Goal: Use online tool/utility: Utilize a website feature to perform a specific function

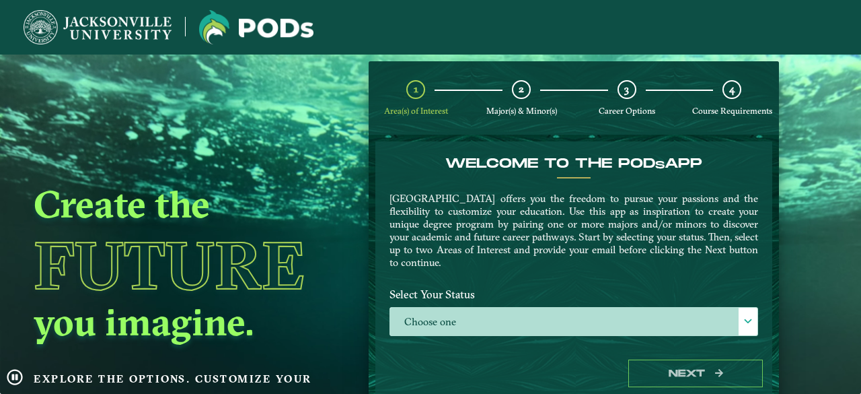
scroll to position [59, 0]
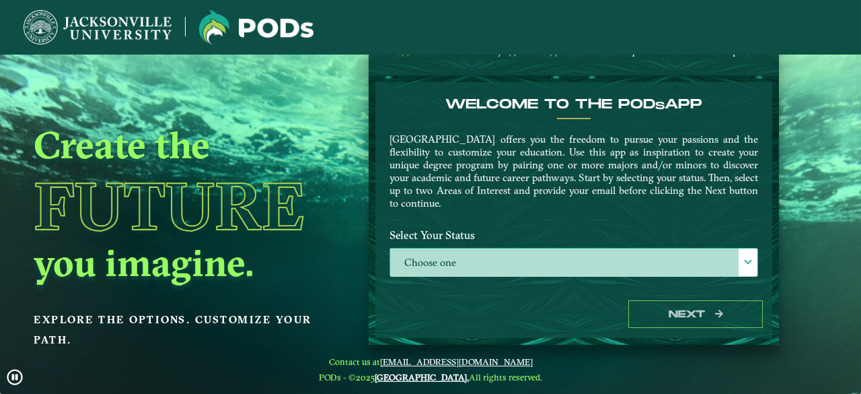
click at [729, 259] on label "Choose one" at bounding box center [573, 262] width 367 height 29
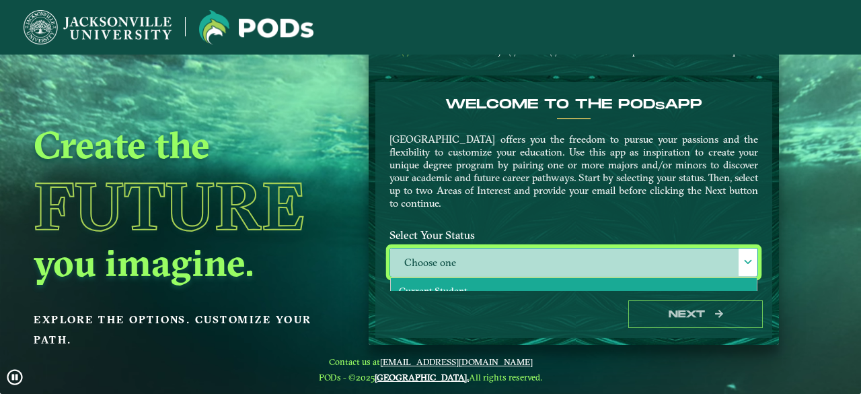
scroll to position [67, 0]
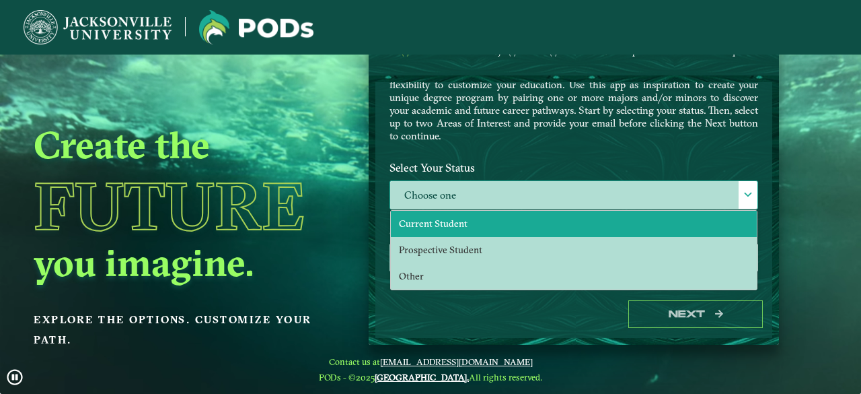
click at [429, 217] on span "Current Student" at bounding box center [433, 223] width 69 height 12
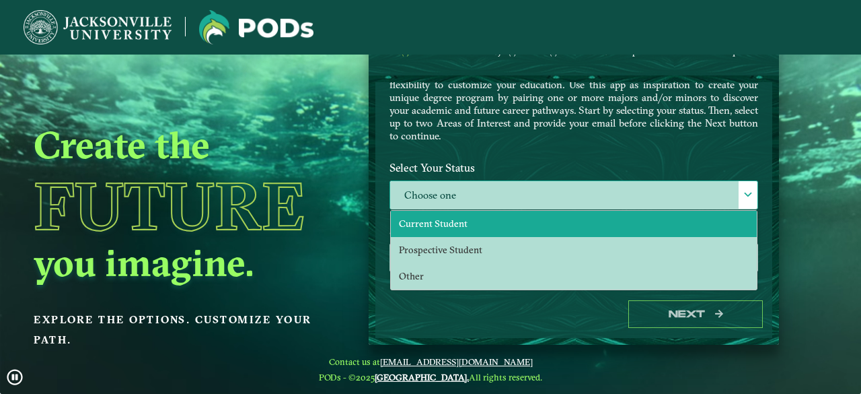
select select "[object Object]"
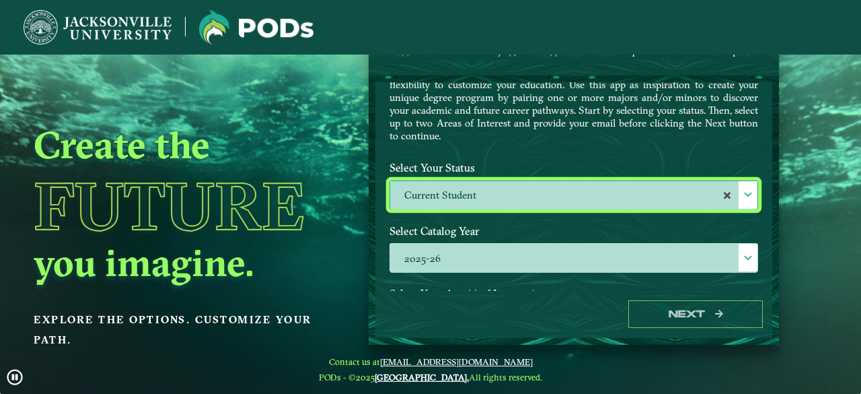
scroll to position [202, 0]
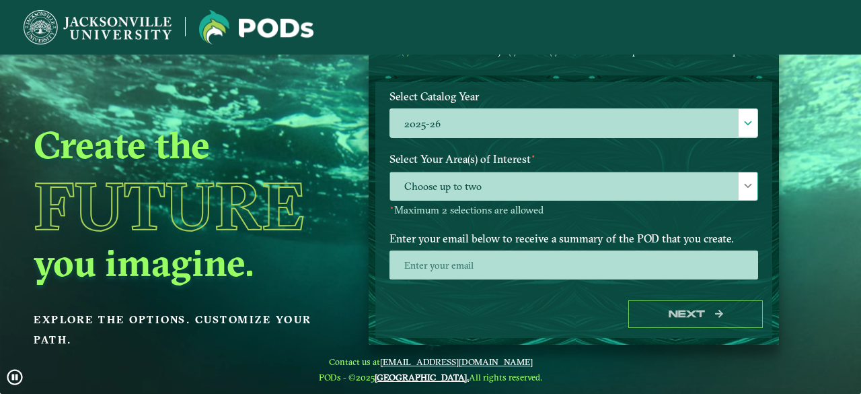
click at [498, 178] on span "Choose up to two" at bounding box center [573, 186] width 367 height 29
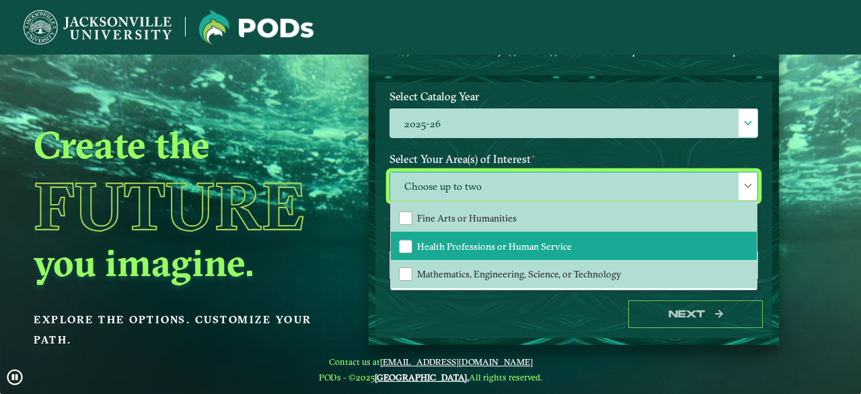
scroll to position [0, 0]
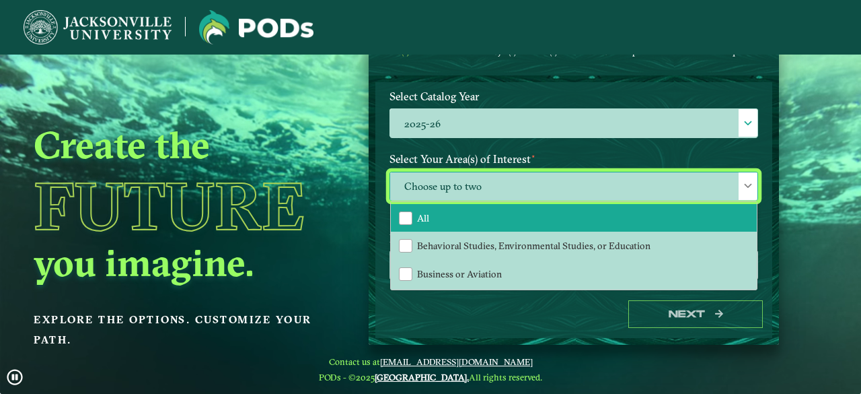
click at [492, 211] on li "All" at bounding box center [574, 218] width 366 height 28
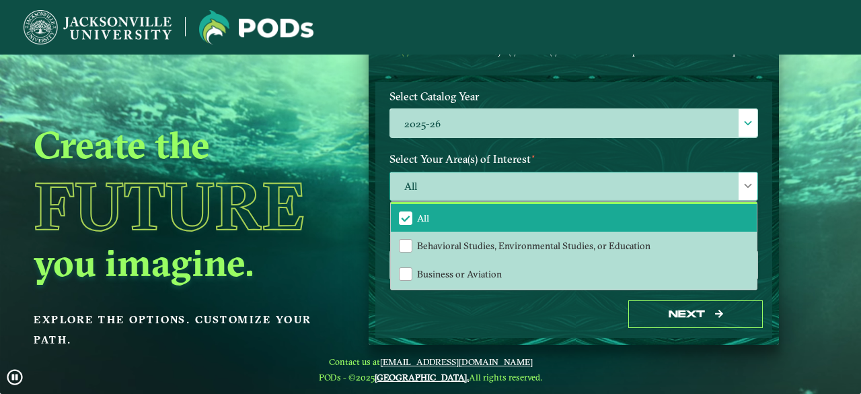
scroll to position [67, 0]
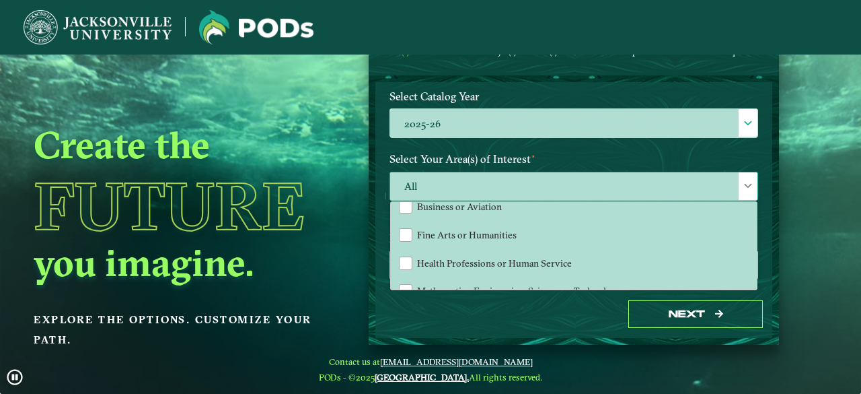
click at [484, 185] on span "All" at bounding box center [573, 186] width 367 height 29
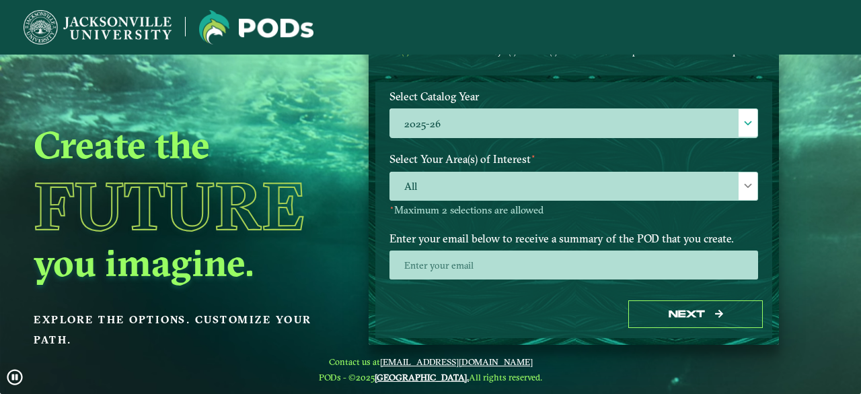
scroll to position [241, 0]
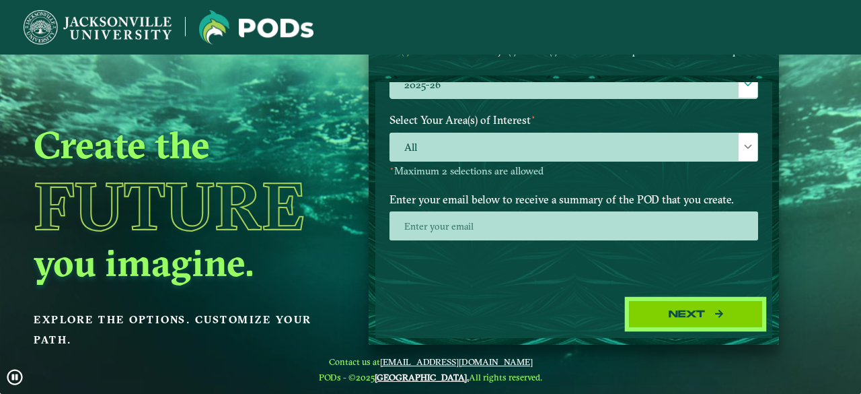
click at [700, 304] on button "Next" at bounding box center [695, 314] width 135 height 28
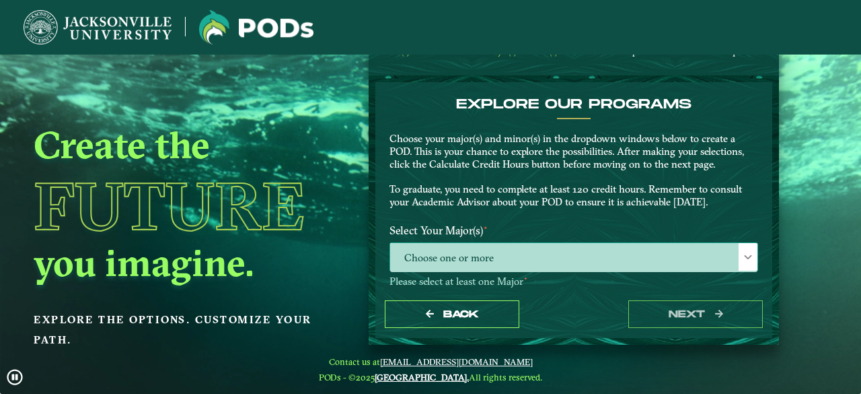
click at [500, 255] on span "Choose one or more" at bounding box center [573, 257] width 367 height 29
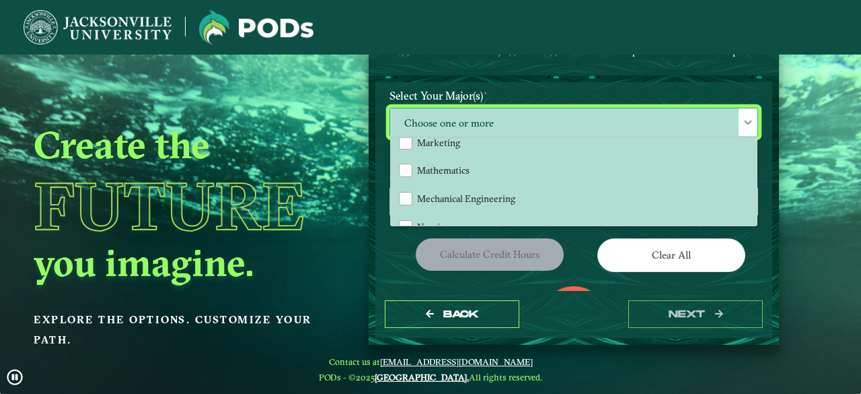
scroll to position [1044, 0]
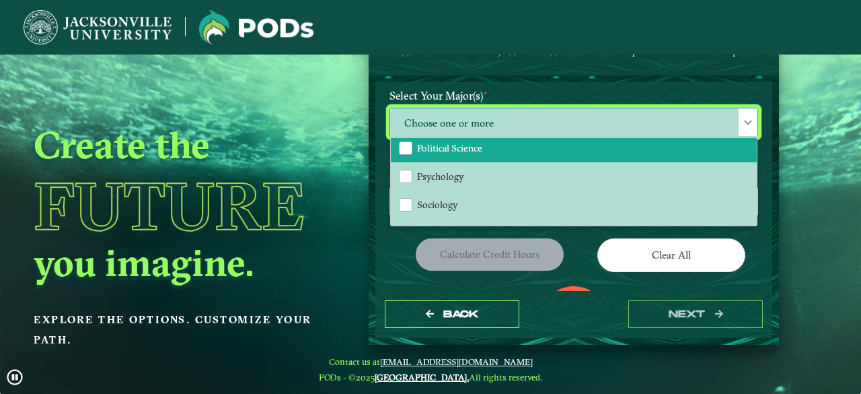
click at [442, 145] on span "Political Science" at bounding box center [449, 148] width 65 height 12
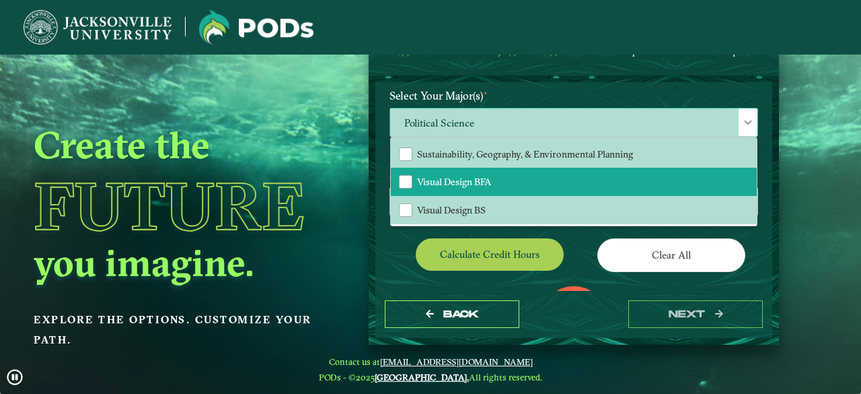
scroll to position [67, 0]
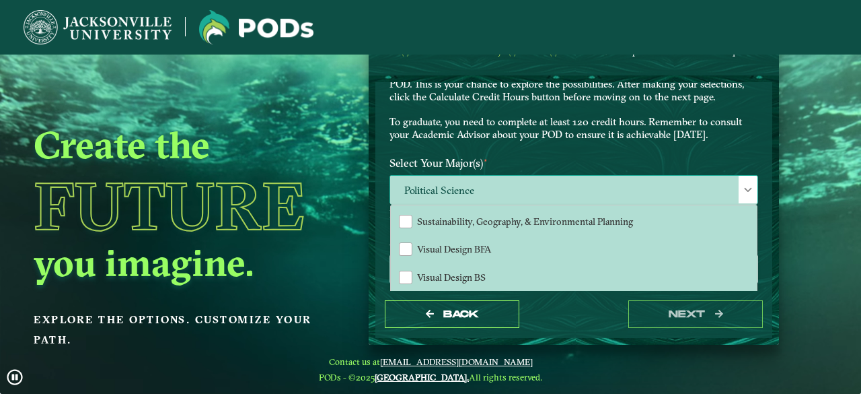
click at [510, 182] on span "Political Science" at bounding box center [573, 190] width 367 height 29
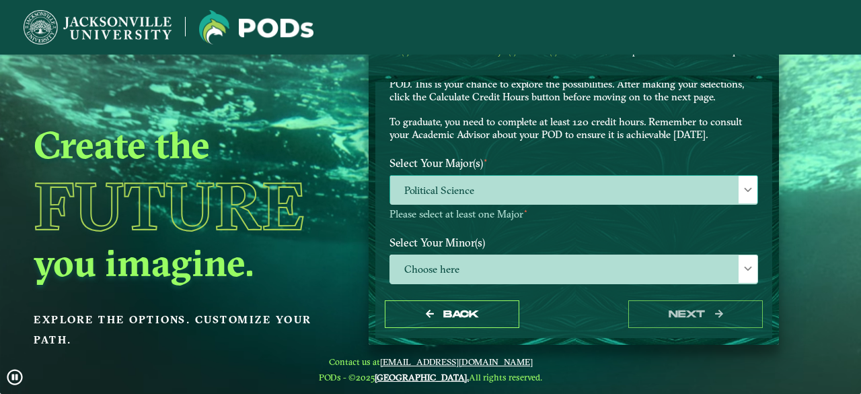
click at [510, 182] on span "Political Science" at bounding box center [573, 190] width 367 height 29
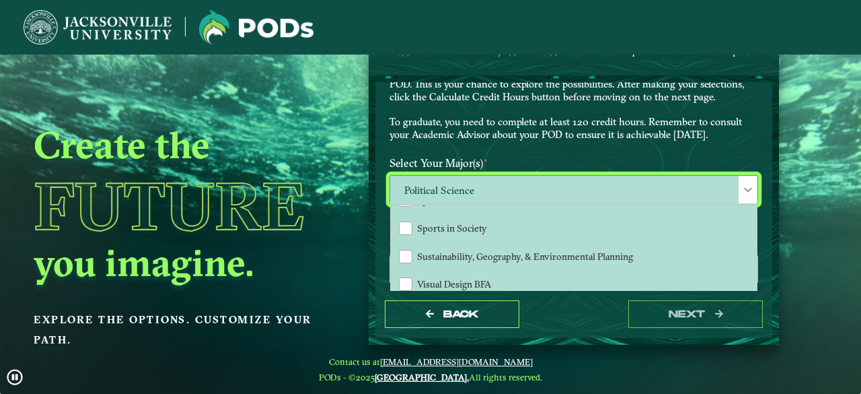
scroll to position [1076, 0]
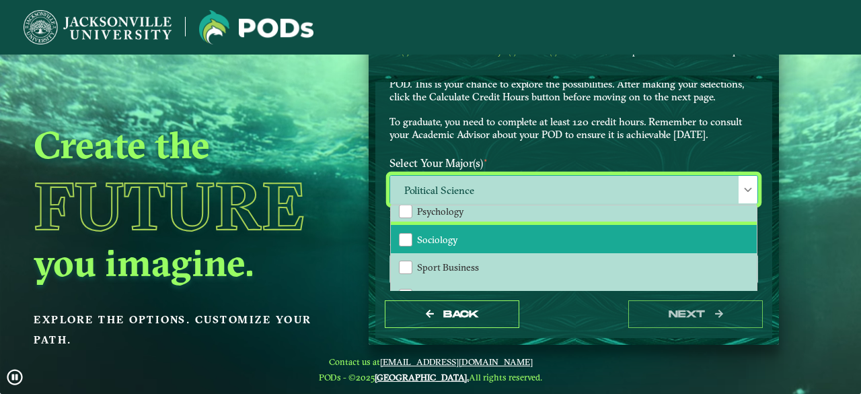
click at [528, 245] on li "Sociology" at bounding box center [574, 239] width 366 height 28
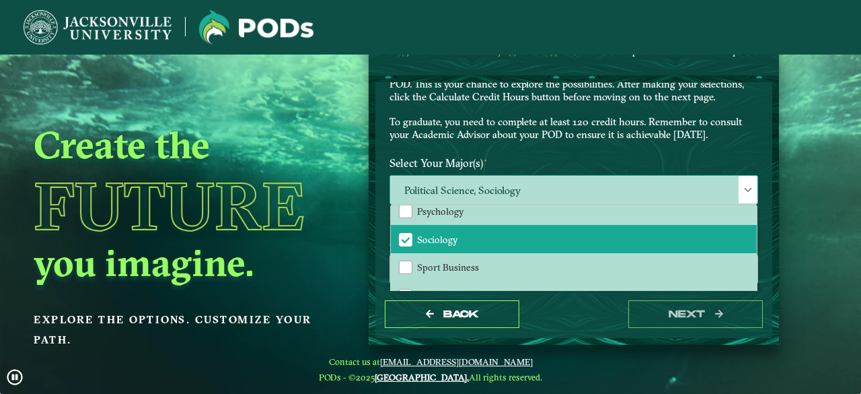
click at [570, 182] on span "Political Science, Sociology" at bounding box center [573, 190] width 367 height 29
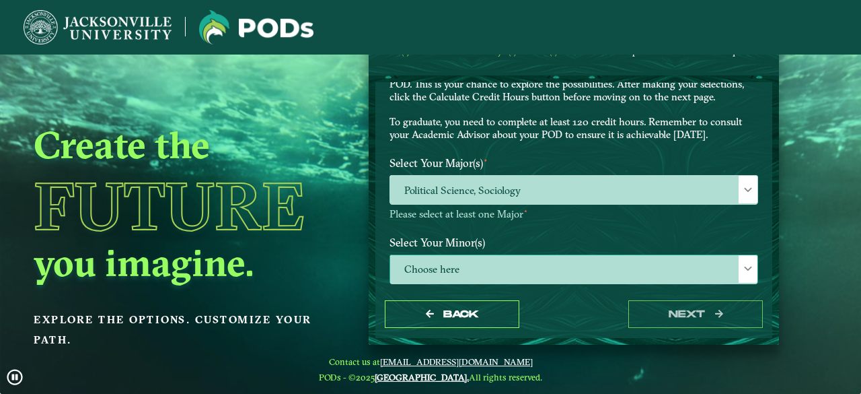
scroll to position [135, 0]
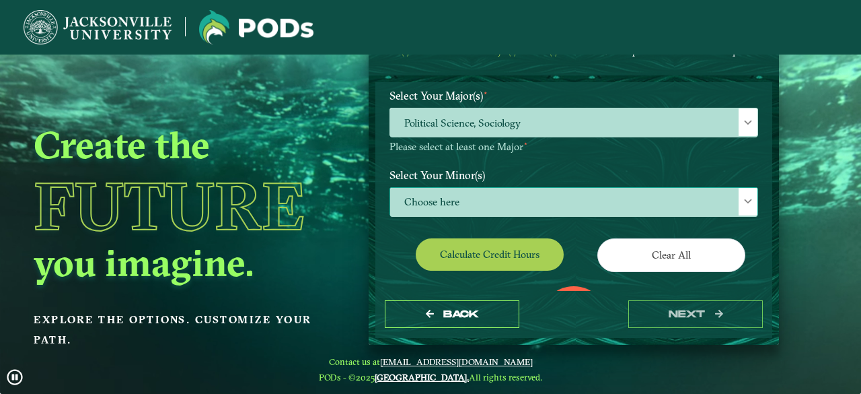
click at [498, 193] on span "Choose here" at bounding box center [573, 202] width 367 height 29
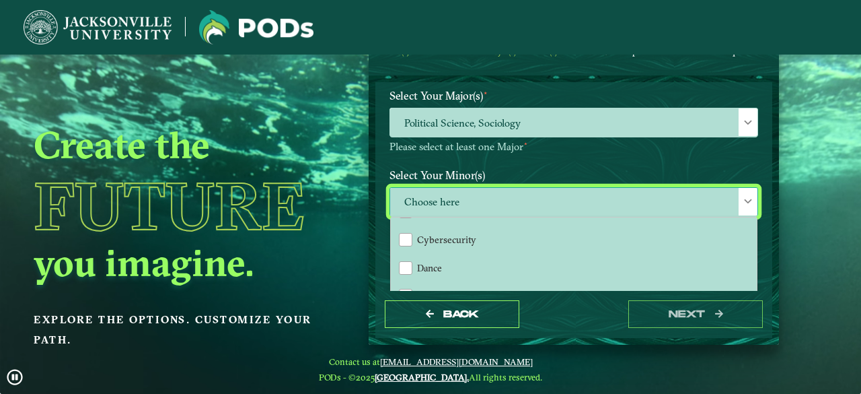
scroll to position [404, 0]
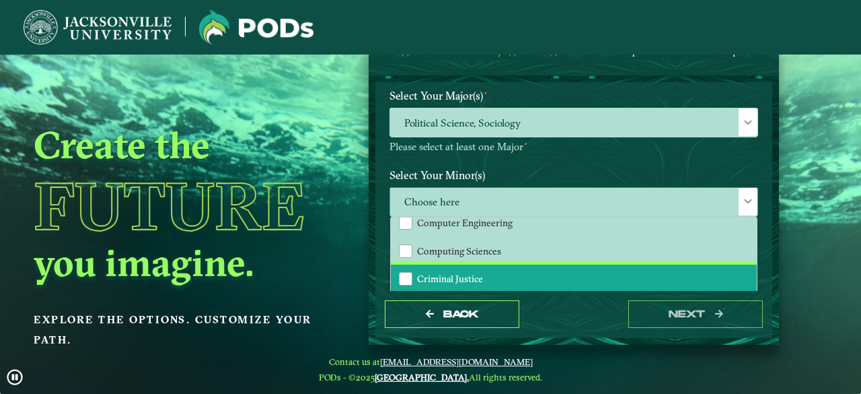
click at [476, 282] on span "Criminal Justice" at bounding box center [450, 278] width 66 height 12
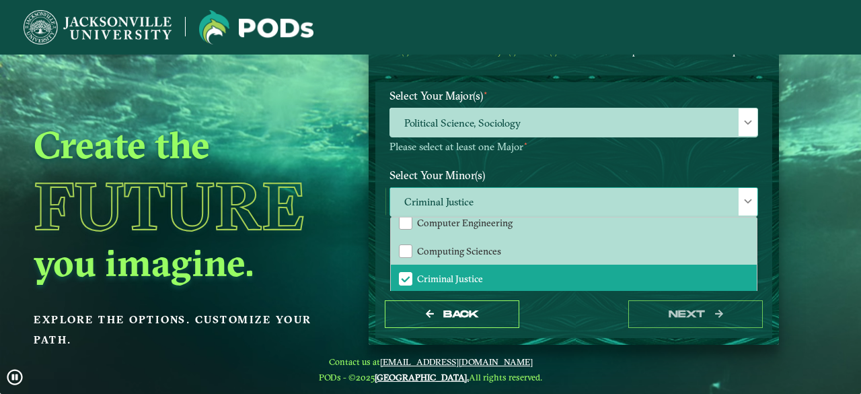
click at [515, 194] on span "Criminal Justice" at bounding box center [573, 202] width 367 height 29
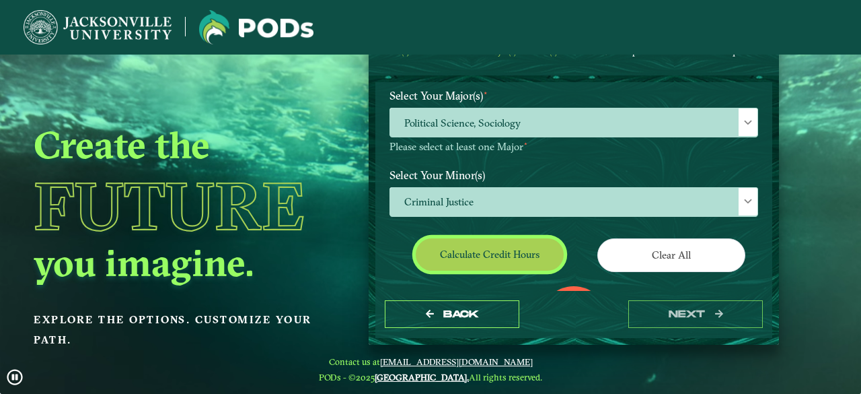
click at [466, 252] on button "Calculate credit hours" at bounding box center [490, 254] width 148 height 32
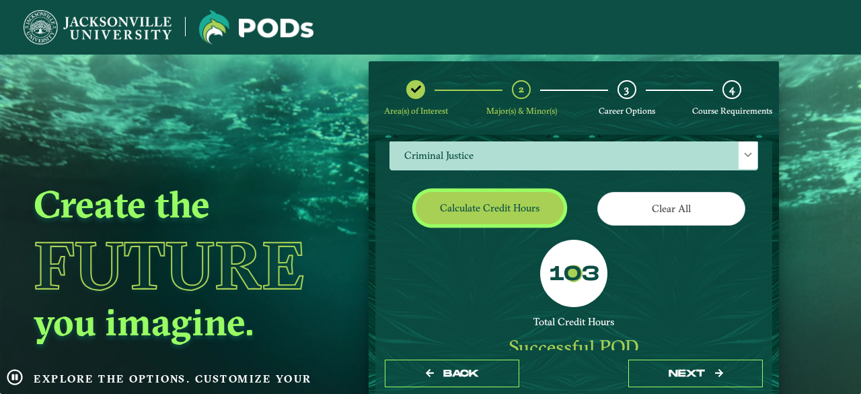
scroll to position [38, 0]
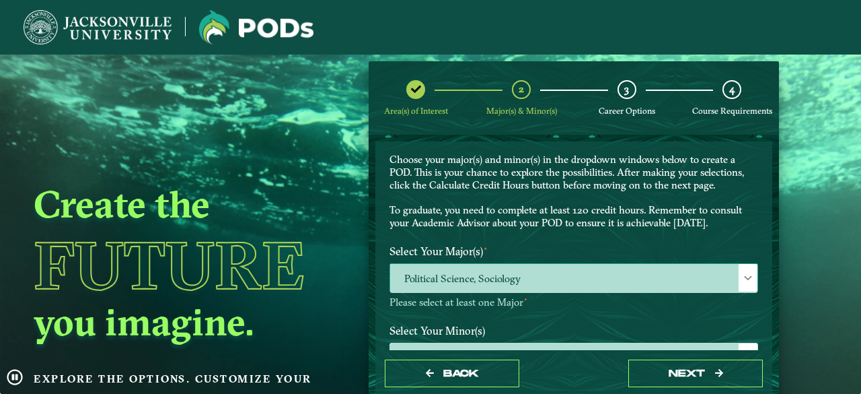
click at [598, 278] on span "Political Science, Sociology" at bounding box center [573, 278] width 367 height 29
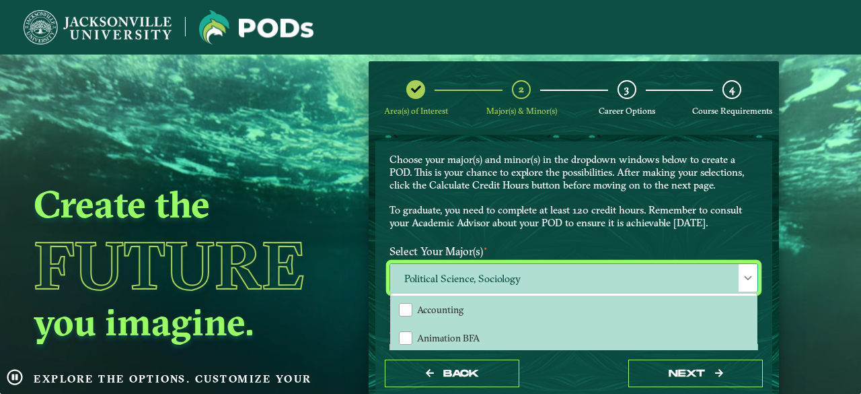
scroll to position [173, 0]
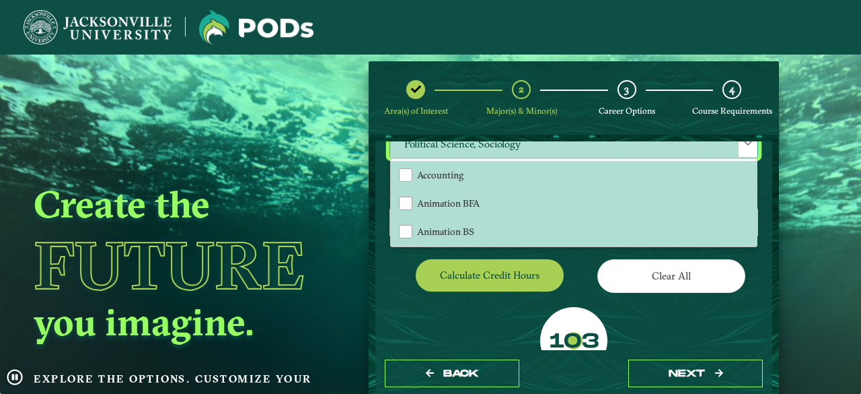
click at [426, 159] on div "Accounting Animation BFA Animation BS Art BA Art BFA Aviation Management Aviati…" at bounding box center [574, 202] width 366 height 87
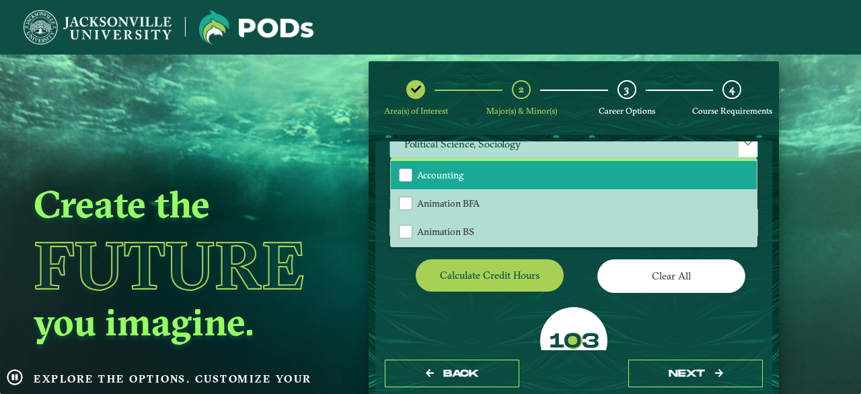
click at [426, 172] on span "Accounting" at bounding box center [440, 175] width 46 height 12
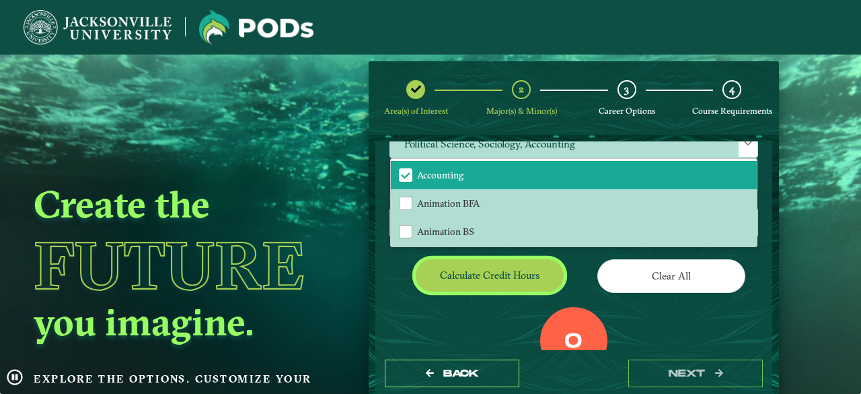
click at [479, 279] on button "Calculate credit hours" at bounding box center [490, 275] width 148 height 32
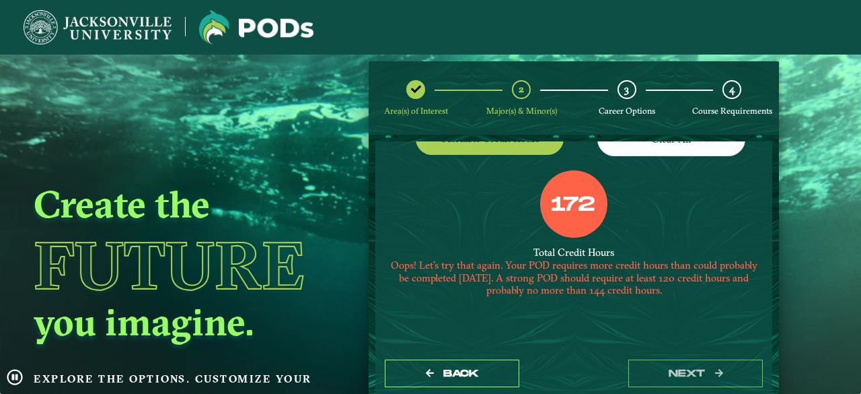
scroll to position [108, 0]
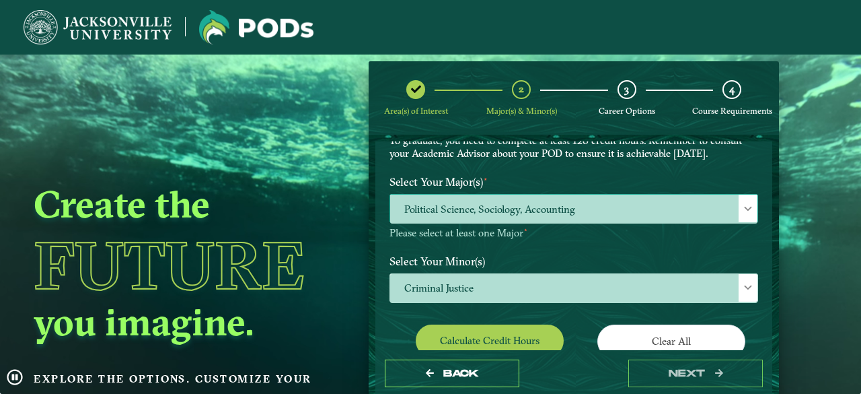
click at [522, 210] on span "Political Science, Sociology, Accounting" at bounding box center [573, 208] width 367 height 29
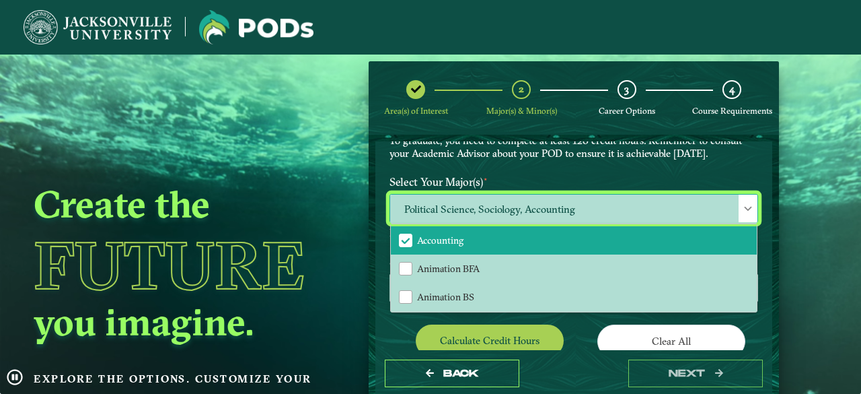
click at [459, 248] on li "Accounting" at bounding box center [574, 240] width 366 height 28
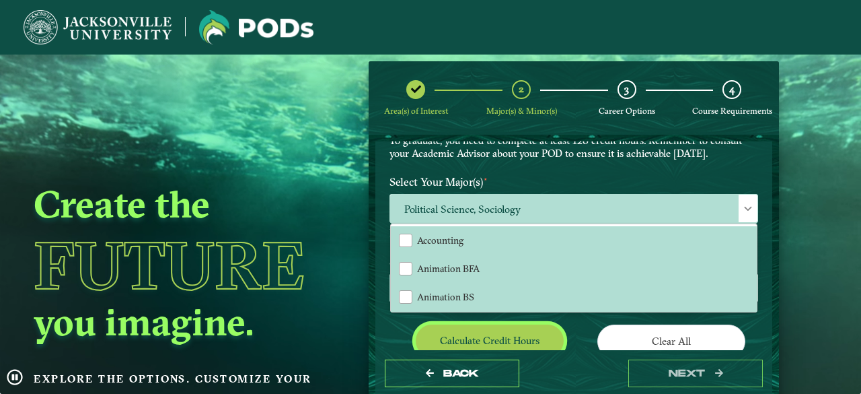
click at [517, 332] on button "Calculate credit hours" at bounding box center [490, 340] width 148 height 32
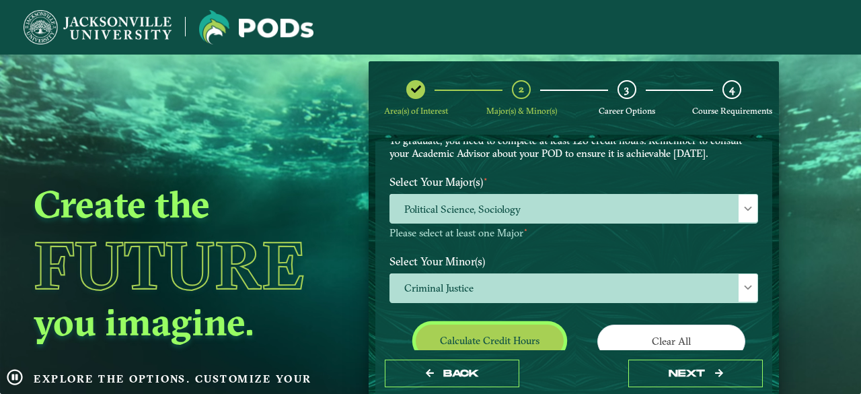
scroll to position [217, 0]
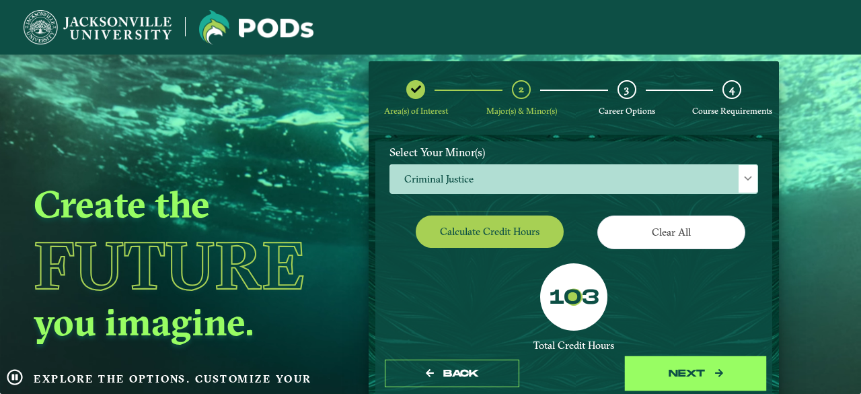
click at [706, 368] on button "next" at bounding box center [695, 373] width 135 height 28
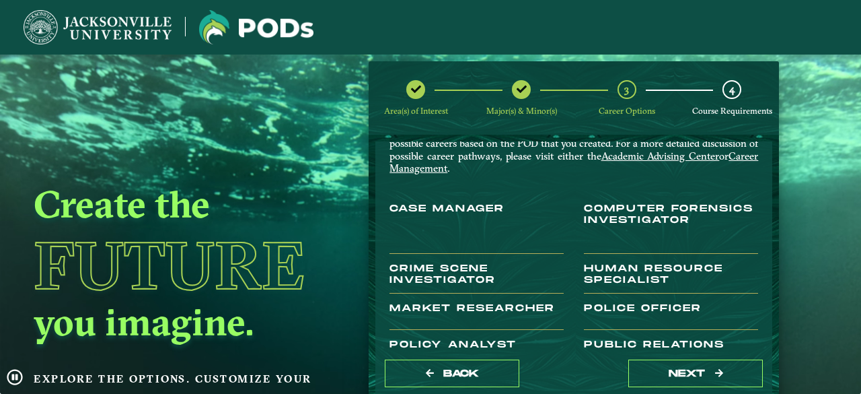
scroll to position [0, 0]
